Goal: Find specific page/section: Find specific page/section

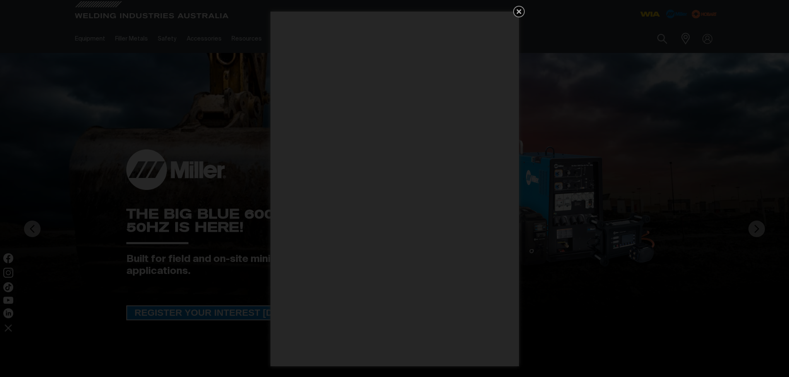
click at [520, 14] on icon "Get 5 WIA Welding Guides Free!" at bounding box center [519, 12] width 10 height 10
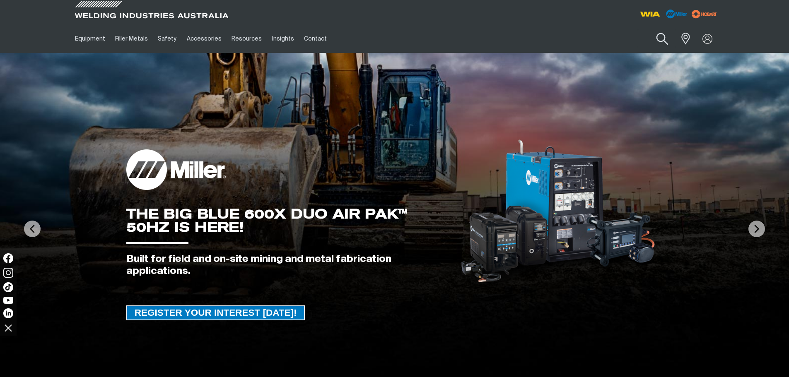
click at [661, 36] on button "Search products" at bounding box center [662, 39] width 34 height 24
click at [589, 35] on input "Search" at bounding box center [612, 38] width 128 height 19
paste input "TGHTPWH615"
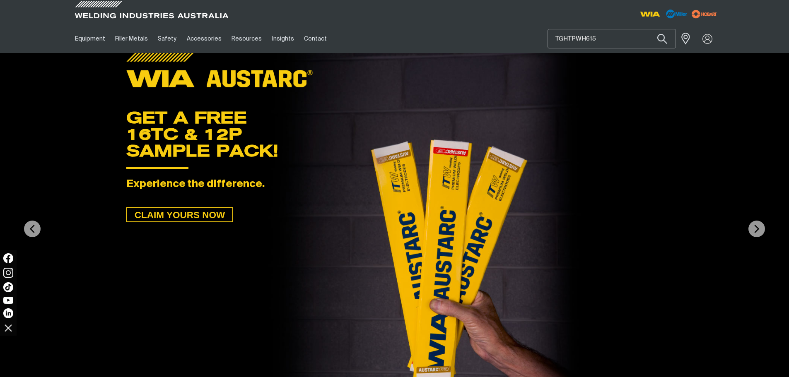
drag, startPoint x: 597, startPoint y: 36, endPoint x: 526, endPoint y: 27, distance: 71.3
click at [537, 31] on div "Equipment Stick Welders TIG Welders MIG Welders Multi-Process Welders Engine Dr…" at bounding box center [394, 38] width 649 height 29
paste input "WIPWA001"
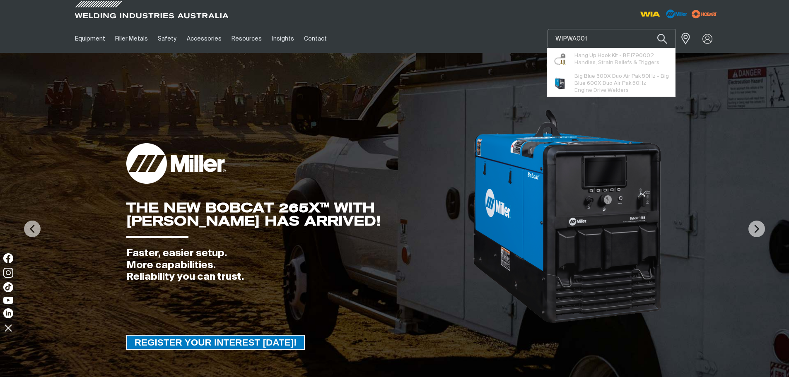
click at [567, 37] on input "WIPWA001" at bounding box center [612, 38] width 128 height 19
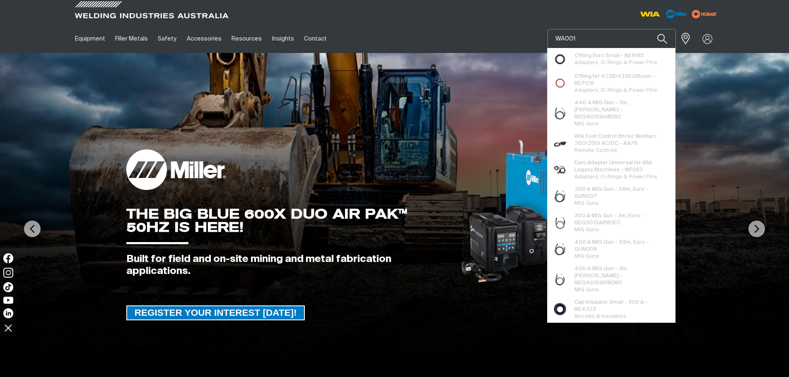
type input "WA001"
click at [648, 29] on button "Search products" at bounding box center [662, 38] width 28 height 19
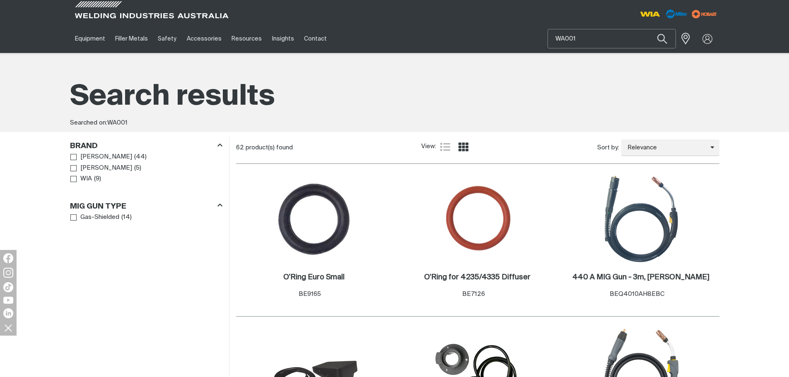
click at [583, 40] on input "WA001" at bounding box center [612, 38] width 128 height 19
